Goal: Information Seeking & Learning: Understand process/instructions

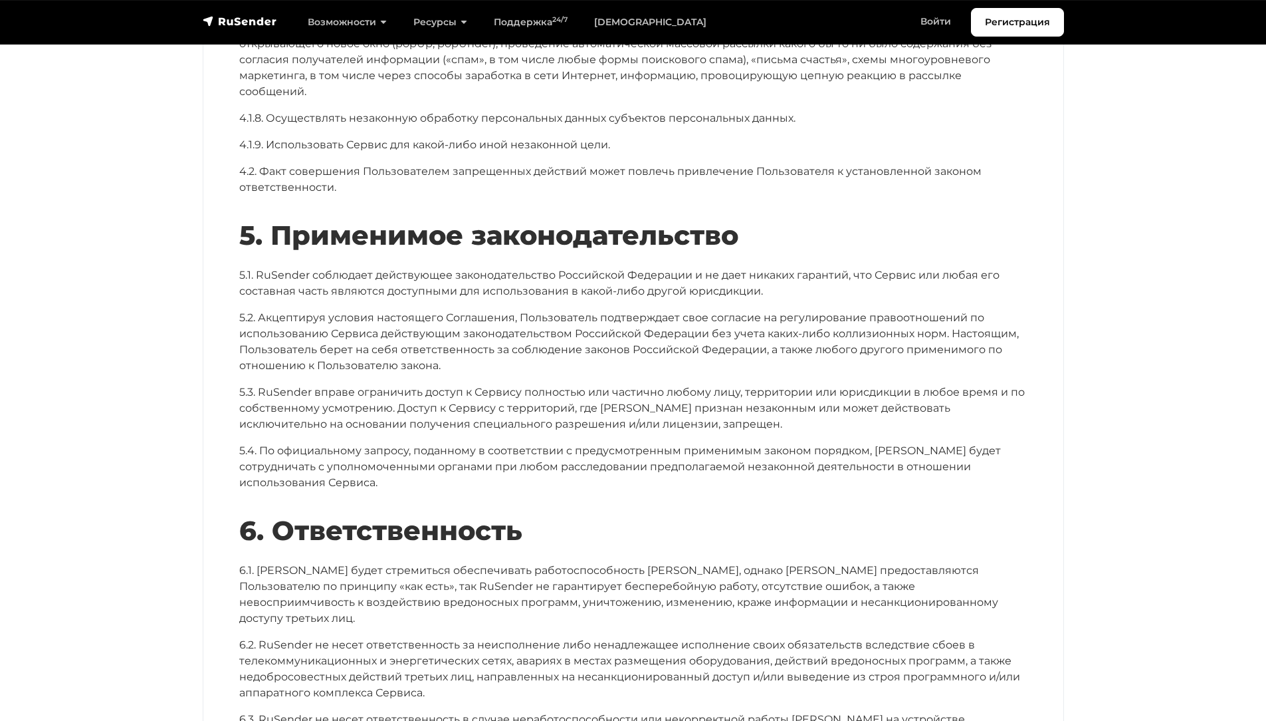
scroll to position [530, 0]
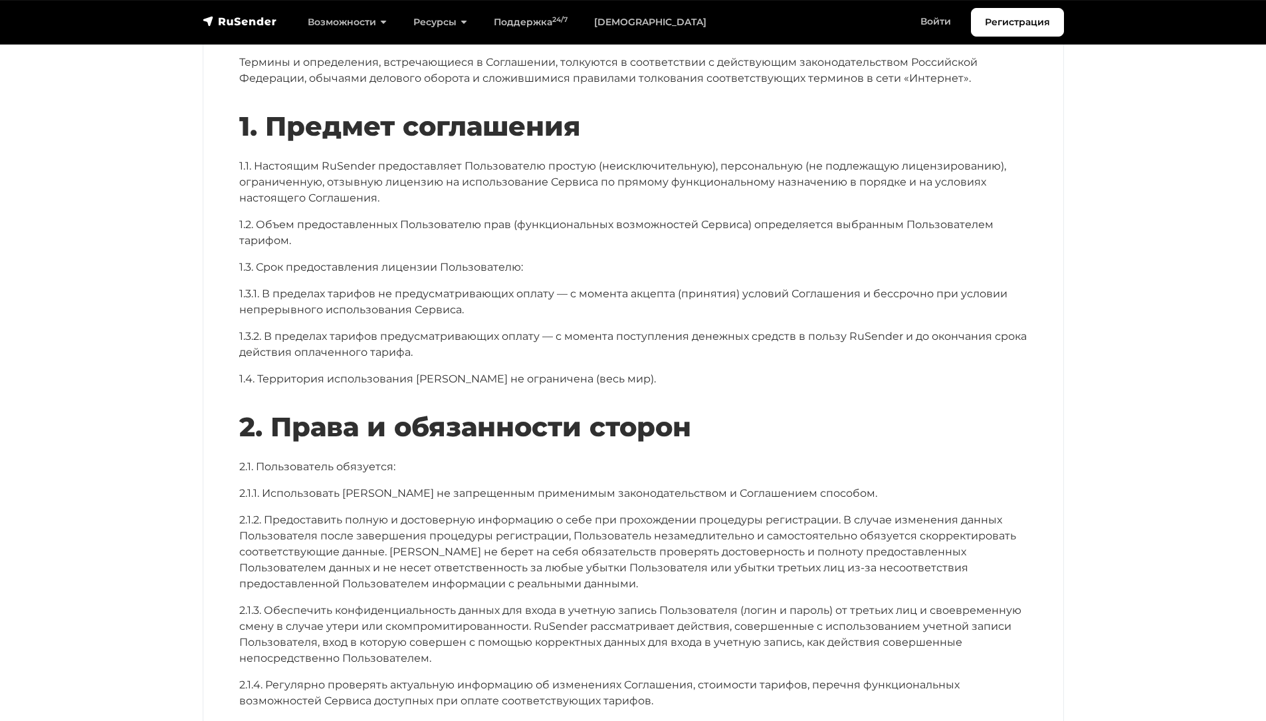
click at [391, 318] on p "1.3.1. В пределах тарифов не предусматривающих оплату — с момента акцепта (прин…" at bounding box center [633, 302] width 788 height 32
click at [382, 360] on p "1.3.2. В пределах тарифов предусматривающих оплату — с момента поступления дене…" at bounding box center [633, 344] width 788 height 32
click at [389, 350] on p "1.3.2. В пределах тарифов предусматривающих оплату — с момента поступления дене…" at bounding box center [633, 344] width 788 height 32
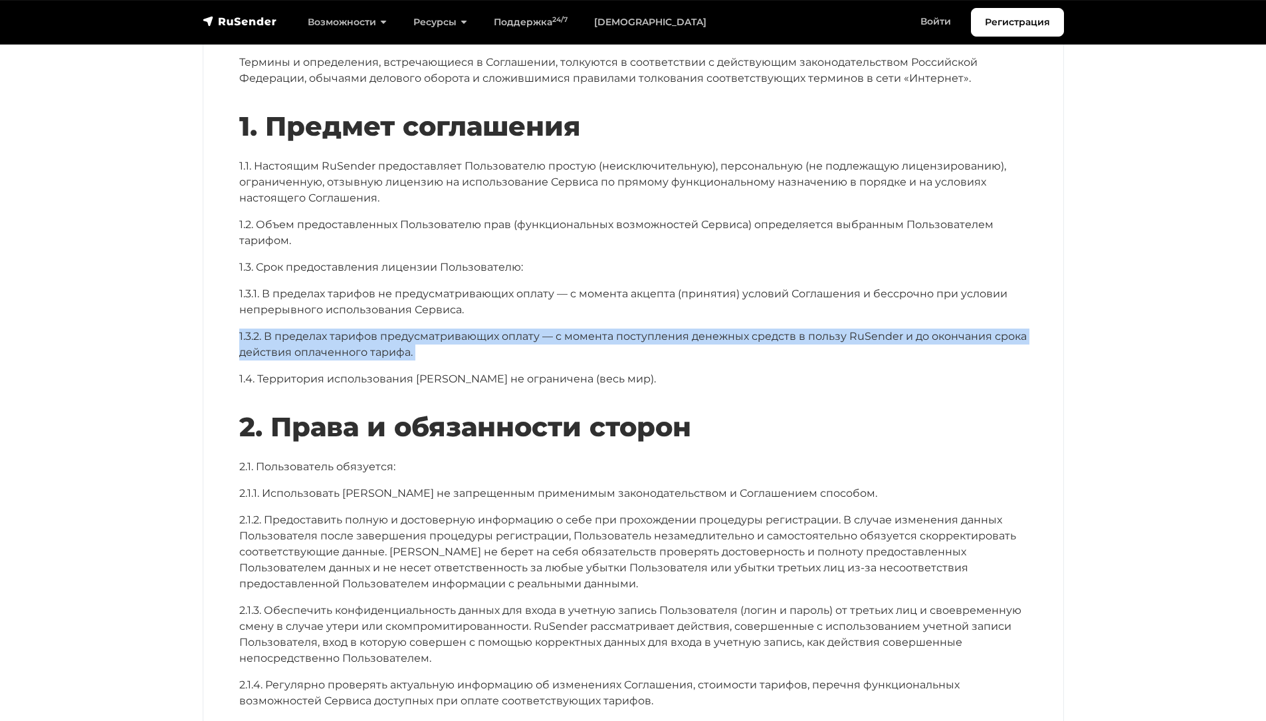
click at [390, 350] on p "1.3.2. В пределах тарифов предусматривающих оплату — с момента поступления дене…" at bounding box center [633, 344] width 788 height 32
click at [384, 360] on p "1.3.2. В пределах тарифов предусматривающих оплату — с момента поступления дене…" at bounding box center [633, 344] width 788 height 32
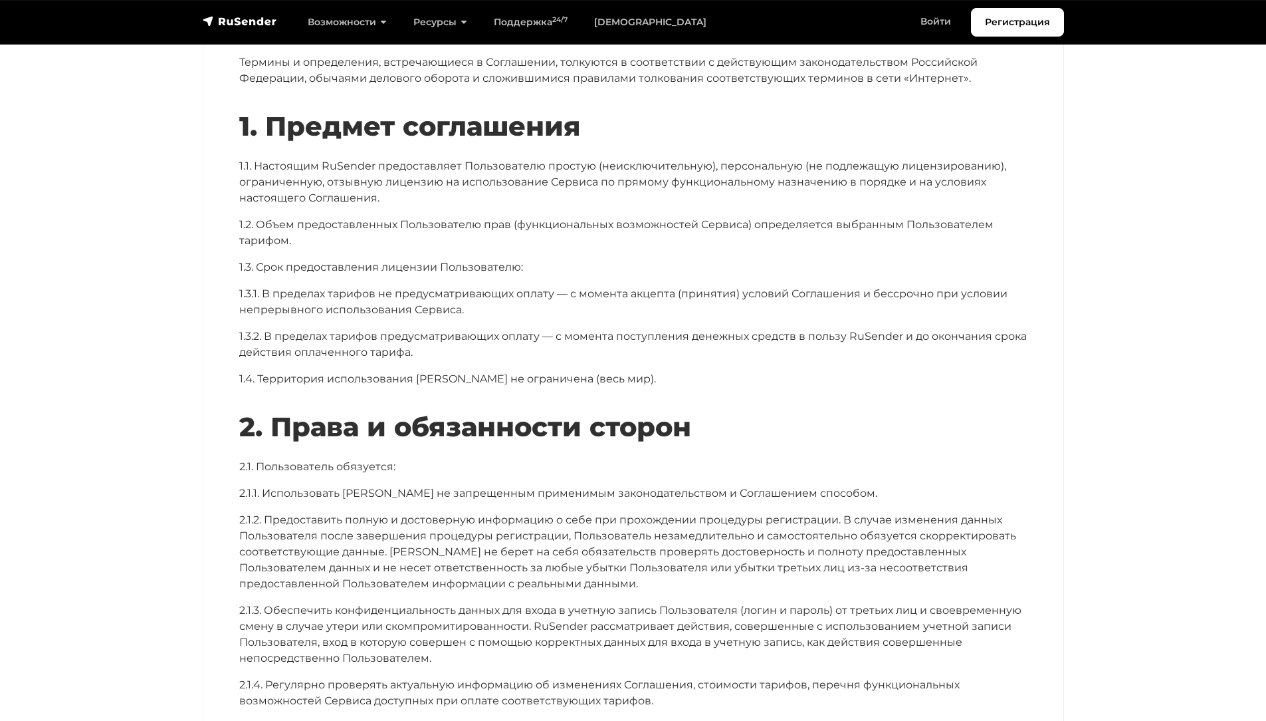
click at [413, 237] on p "1.2. Объем предоставленных Пользователю прав (функциональных возможностей Серви…" at bounding box center [633, 233] width 788 height 32
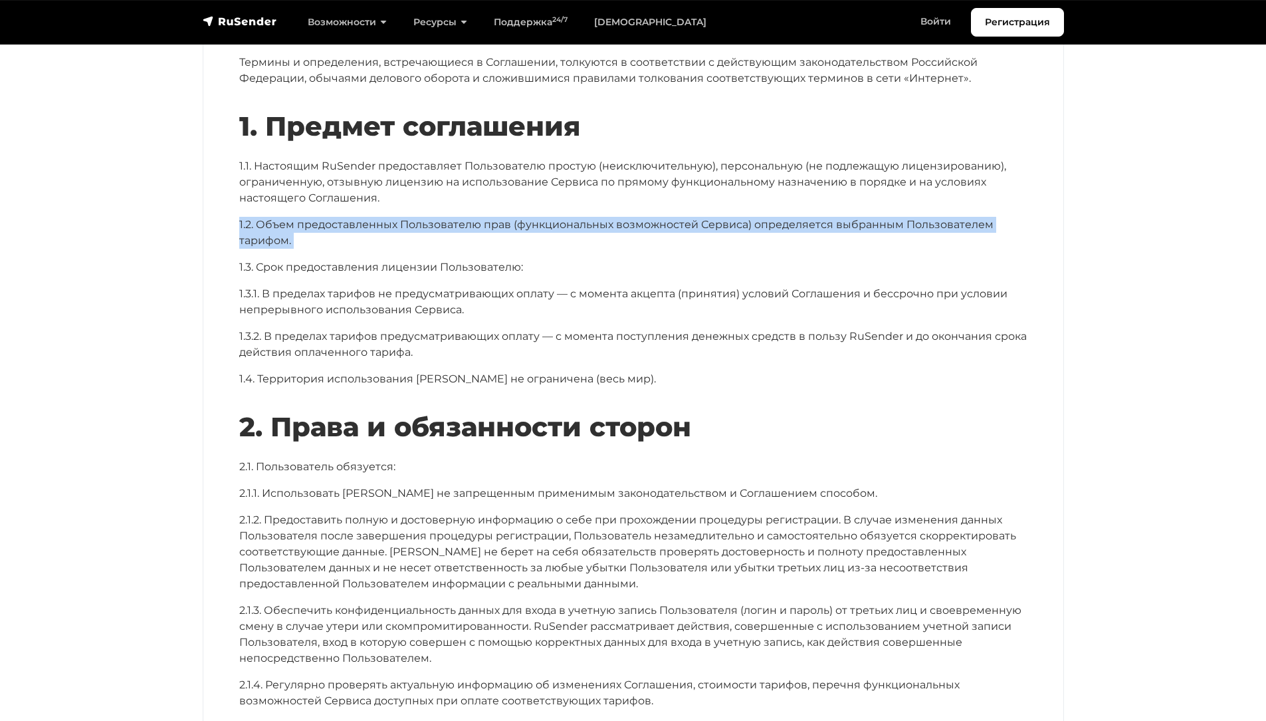
click at [413, 237] on p "1.2. Объем предоставленных Пользователю прав (функциональных возможностей Серви…" at bounding box center [633, 233] width 788 height 32
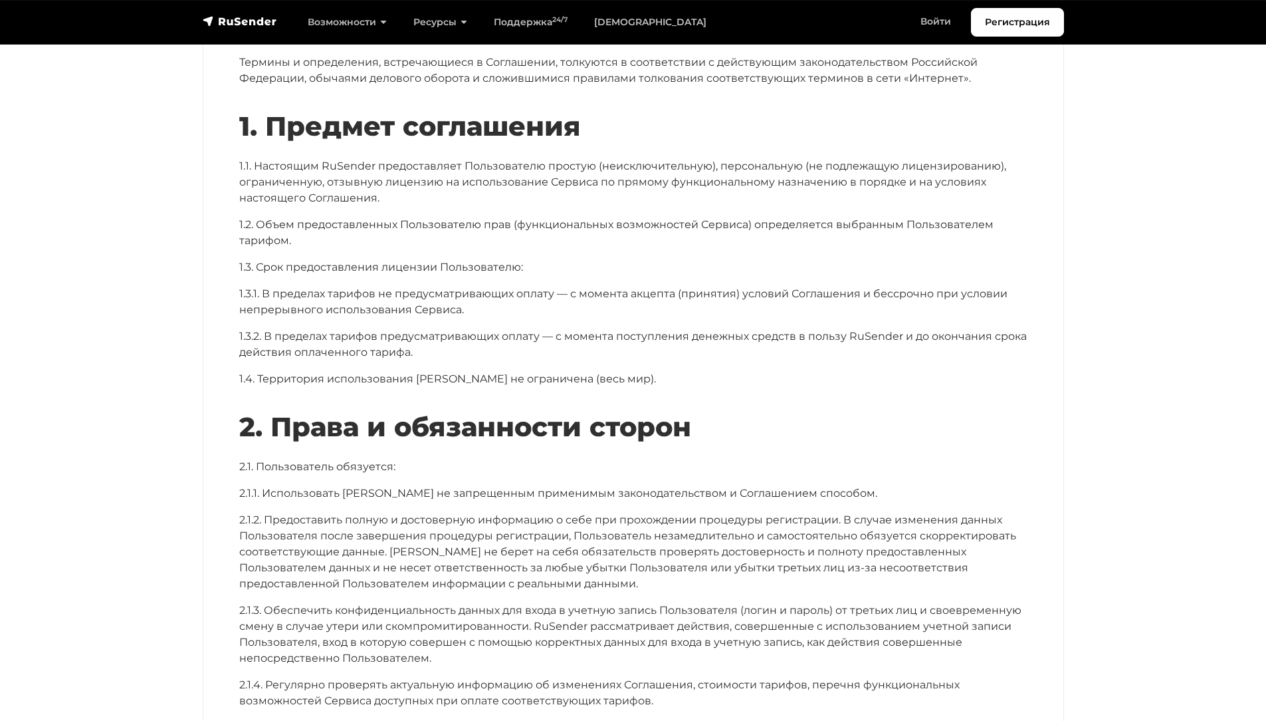
click at [429, 206] on p "1.1. Настоящим RuSender предоставляет Пользователю простую (неисключительную), …" at bounding box center [633, 182] width 788 height 48
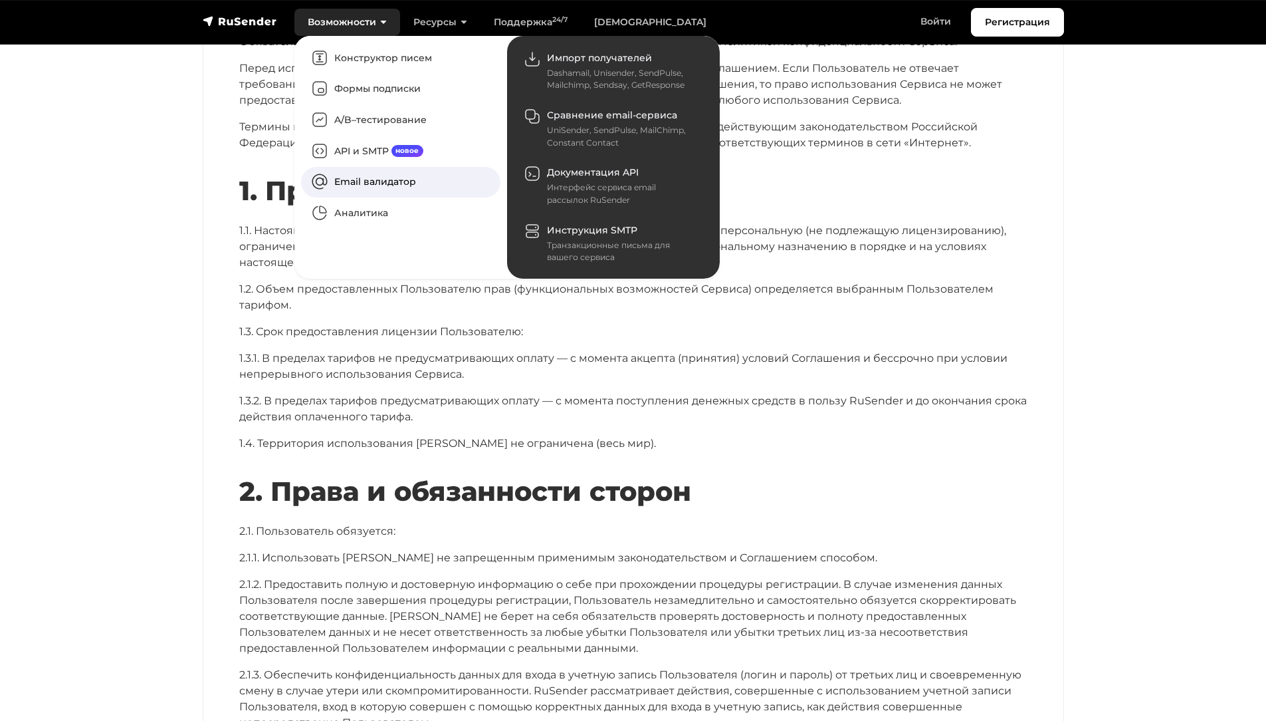
scroll to position [665, 0]
